Goal: Check status: Check status

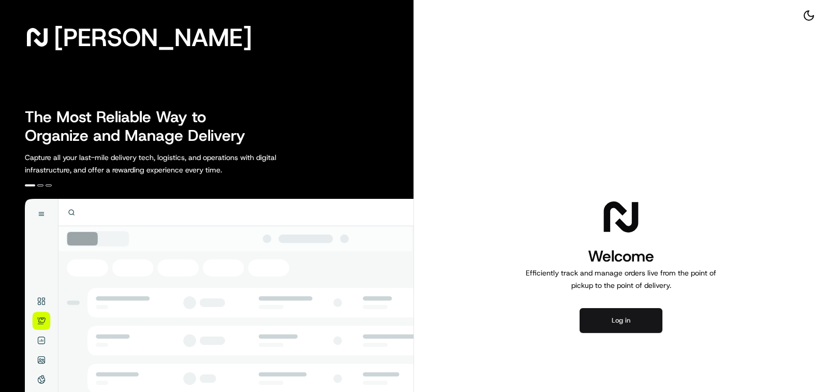
click at [611, 312] on button "Log in" at bounding box center [621, 320] width 83 height 25
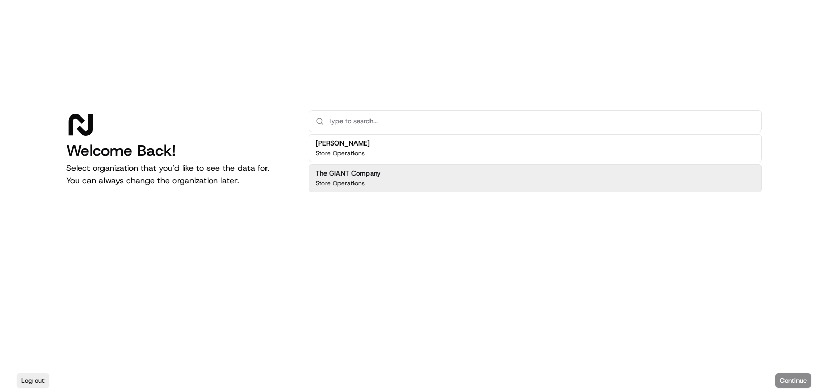
click at [376, 178] on h2 "The GIANT Company" at bounding box center [348, 173] width 65 height 9
click at [798, 380] on button "Continue" at bounding box center [793, 380] width 36 height 14
